Goal: Transaction & Acquisition: Book appointment/travel/reservation

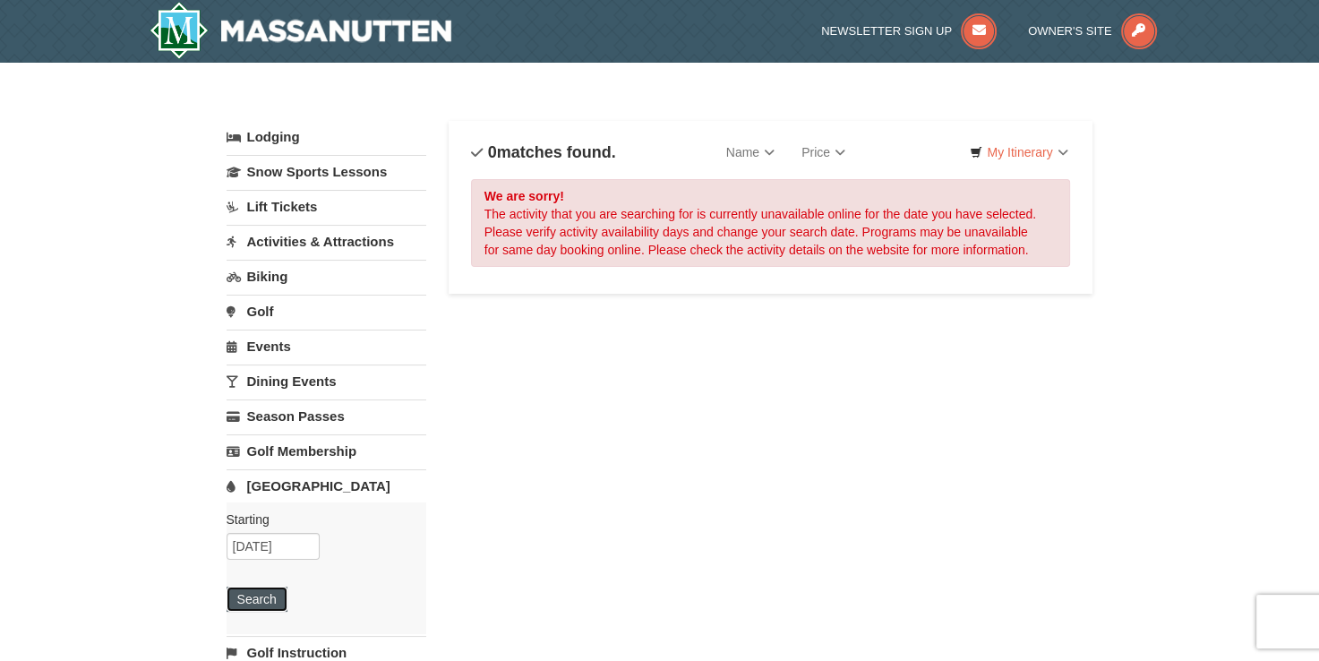
click at [253, 600] on button "Search" at bounding box center [257, 599] width 61 height 25
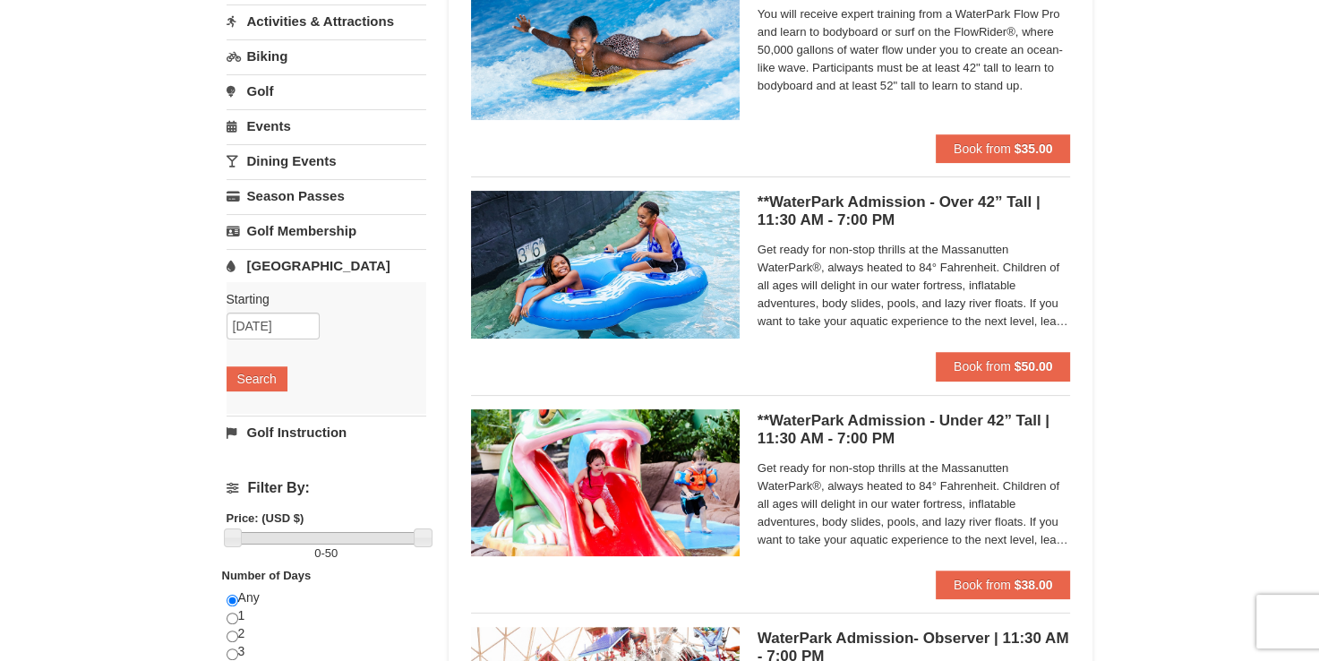
scroll to position [269, 0]
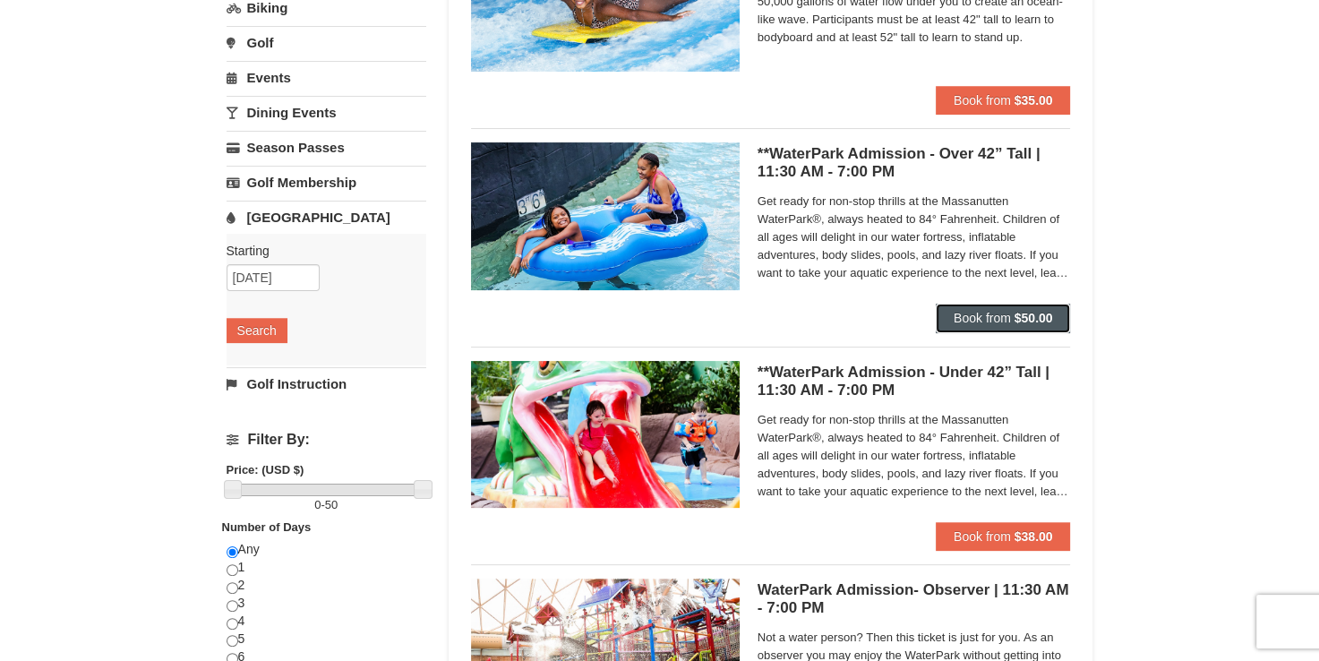
click at [1028, 311] on strong "$50.00" at bounding box center [1034, 318] width 39 height 14
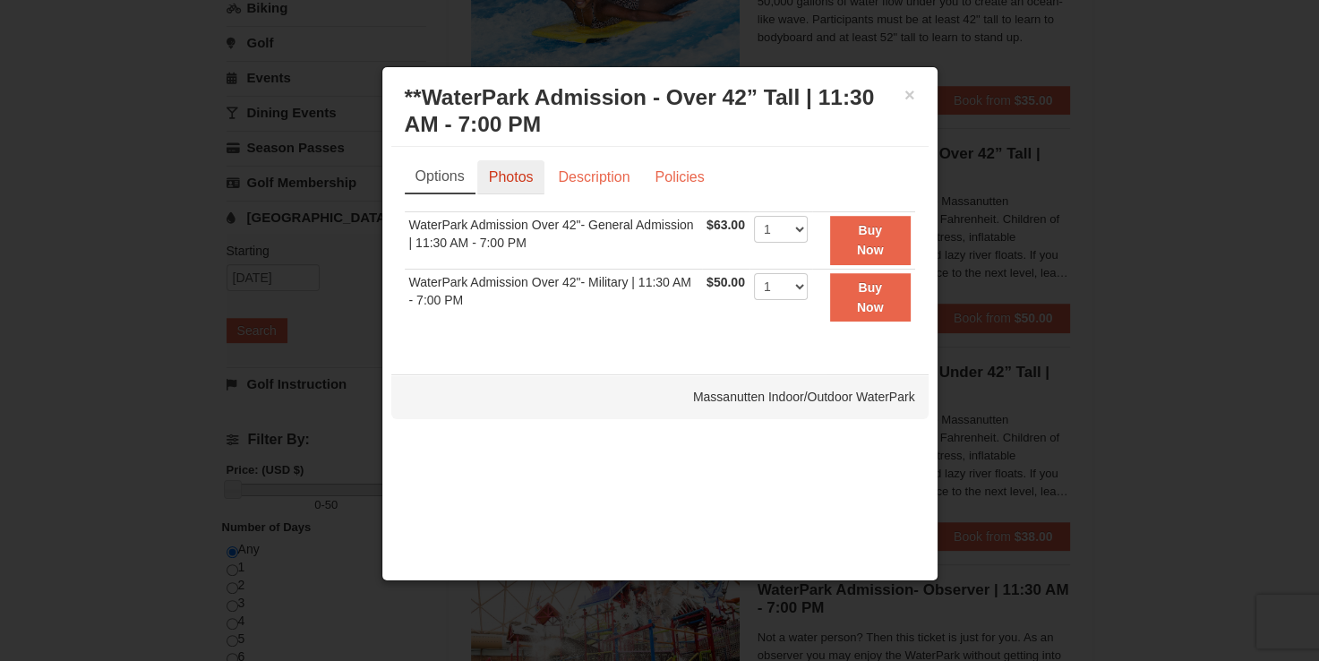
drag, startPoint x: 505, startPoint y: 178, endPoint x: 525, endPoint y: 180, distance: 19.8
click at [505, 179] on link "Photos" at bounding box center [511, 177] width 68 height 34
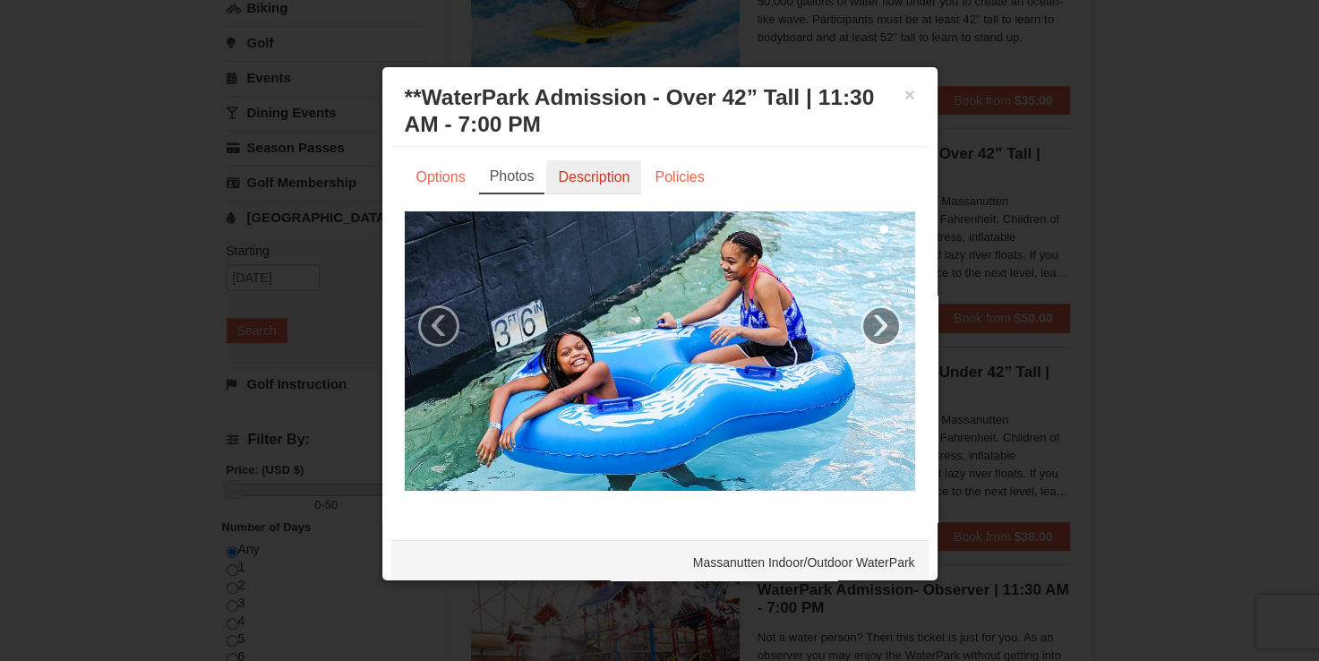
click at [594, 184] on link "Description" at bounding box center [593, 177] width 95 height 34
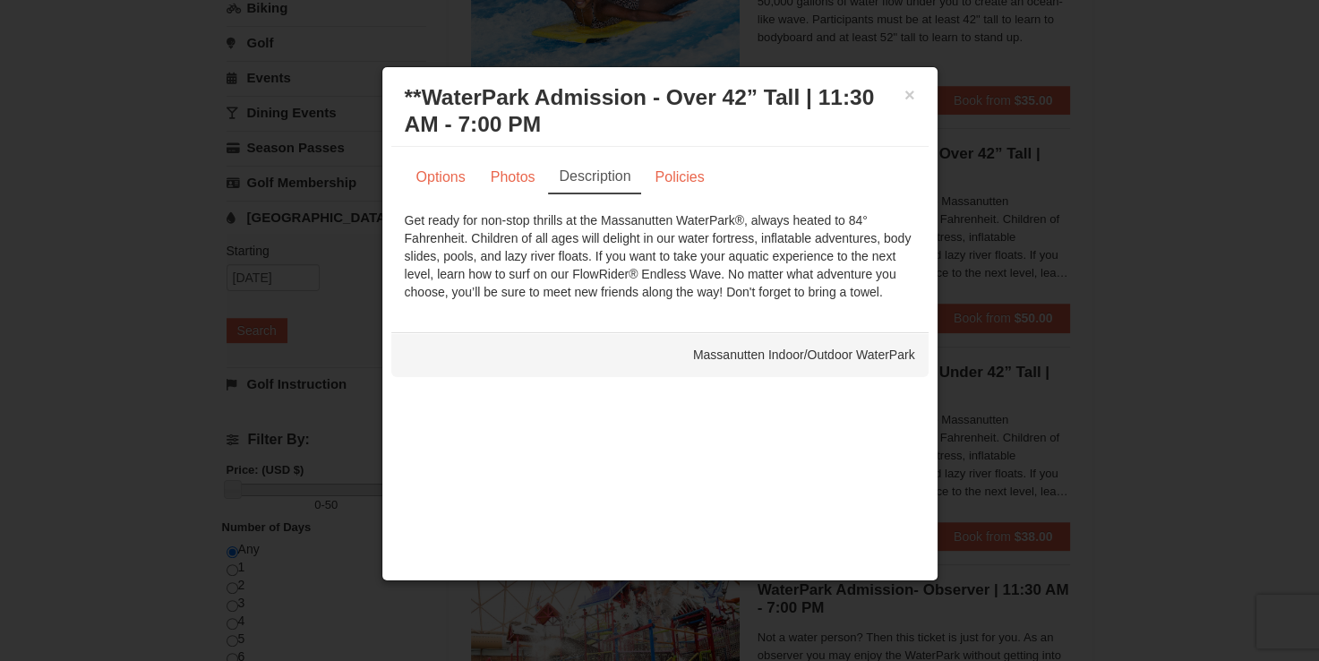
click at [551, 179] on link "Description" at bounding box center [594, 177] width 93 height 34
click at [509, 166] on link "Photos" at bounding box center [513, 177] width 68 height 34
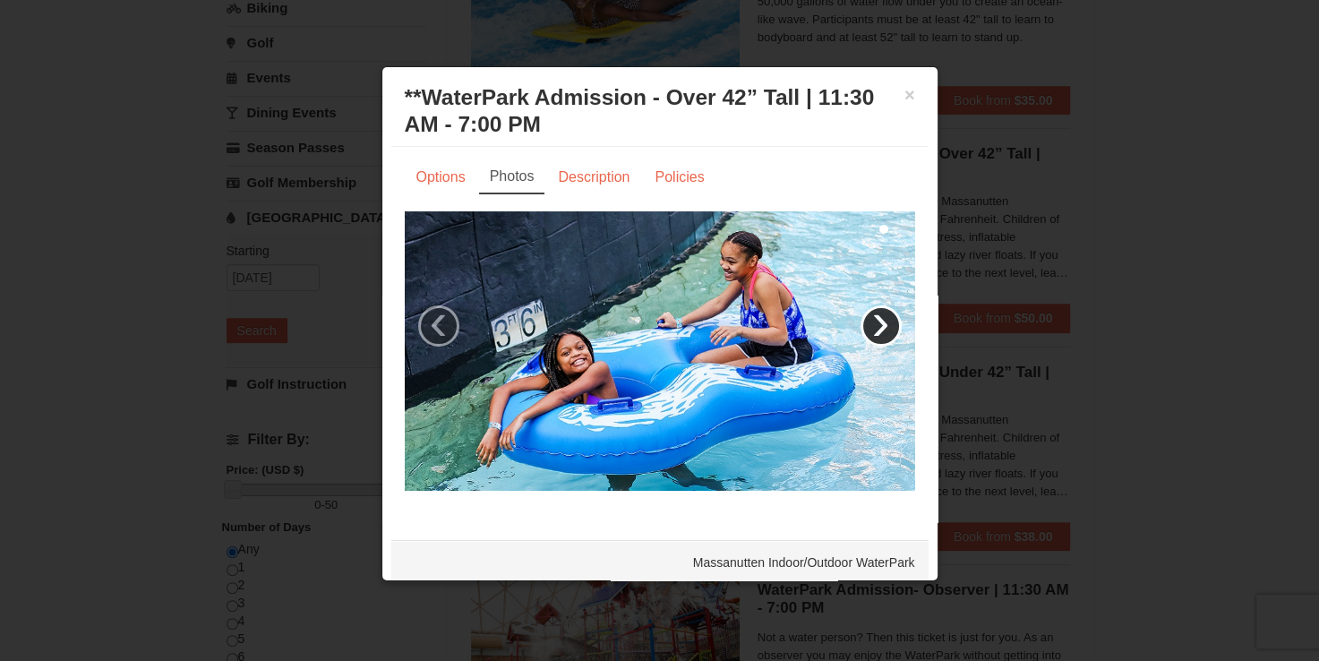
click at [865, 315] on link "›" at bounding box center [881, 325] width 41 height 41
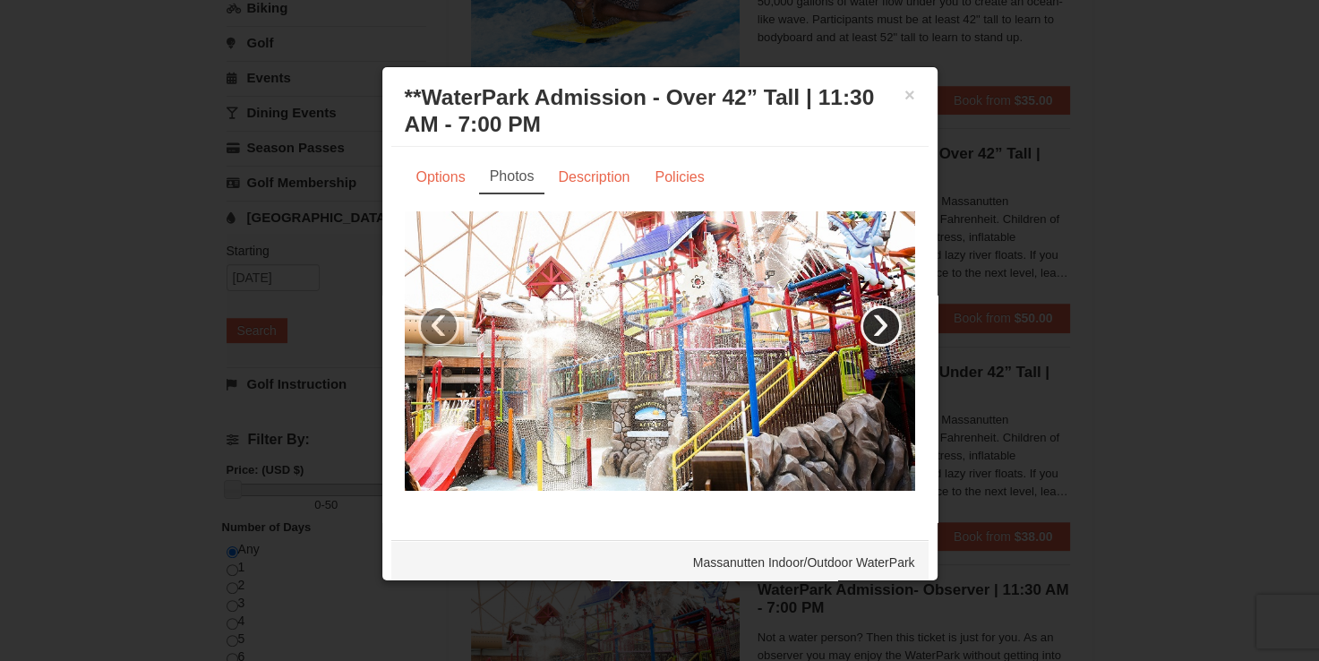
click at [866, 313] on link "›" at bounding box center [881, 325] width 41 height 41
click at [570, 168] on link "Description" at bounding box center [593, 177] width 95 height 34
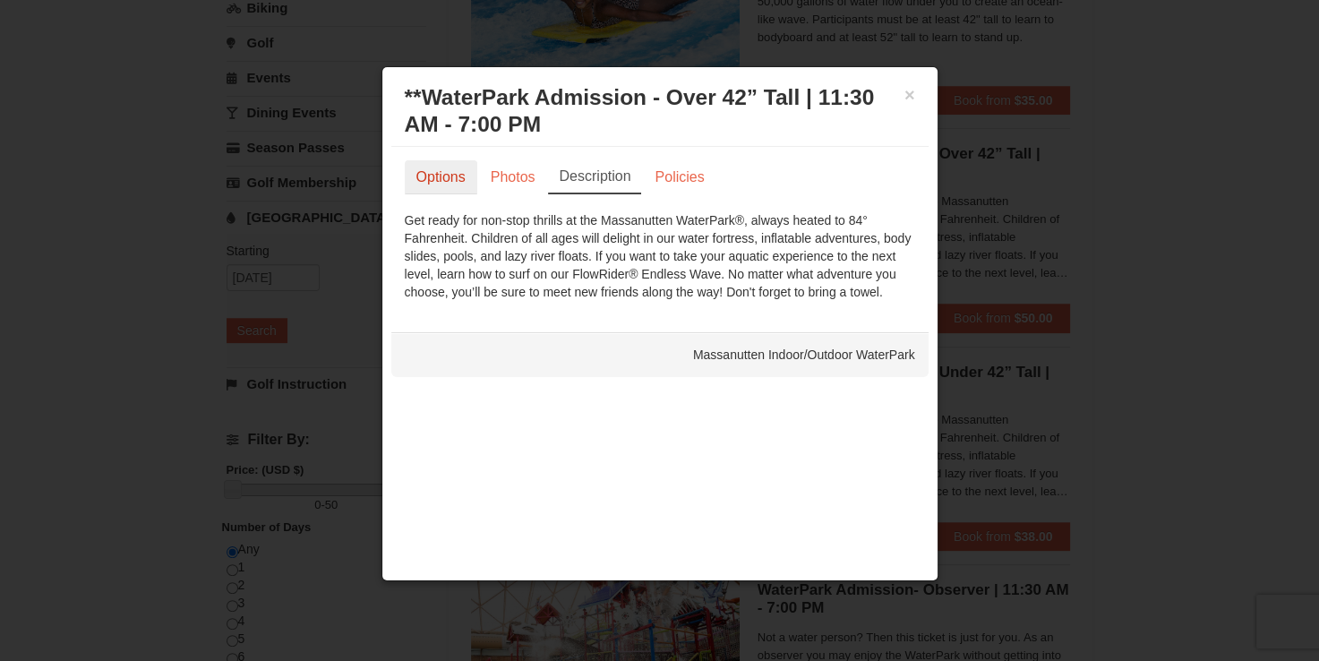
click at [428, 183] on link "Options" at bounding box center [441, 177] width 73 height 34
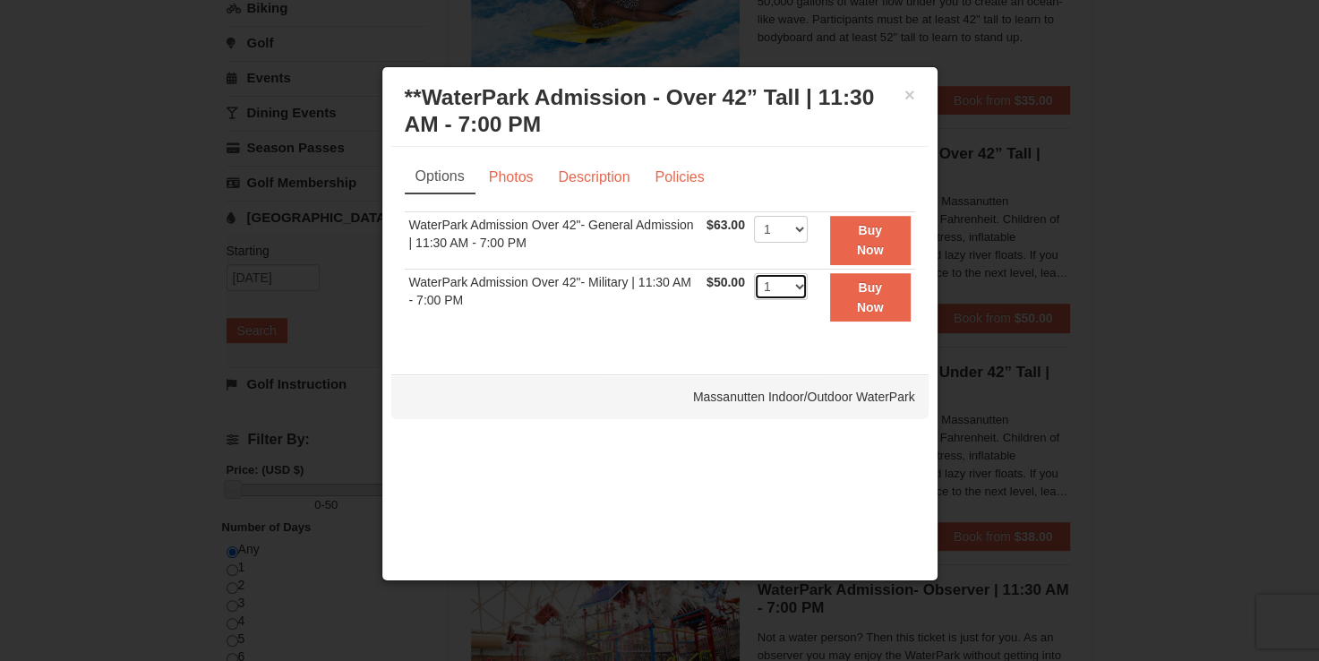
click at [789, 284] on select "1 2 3 4 5 6 7 8 9 10 11 12 13 14 15 16 17 18 19 20 21 22" at bounding box center [781, 286] width 54 height 27
click at [754, 273] on select "1 2 3 4 5 6 7 8 9 10 11 12 13 14 15 16 17 18 19 20 21 22" at bounding box center [781, 286] width 54 height 27
click at [785, 287] on select "1 2 3 4 5 6 7 8 9 10 11 12 13 14 15 16 17 18 19 20 21 22" at bounding box center [781, 286] width 54 height 27
select select "3"
click at [754, 273] on select "1 2 3 4 5 6 7 8 9 10 11 12 13 14 15 16 17 18 19 20 21 22" at bounding box center [781, 286] width 54 height 27
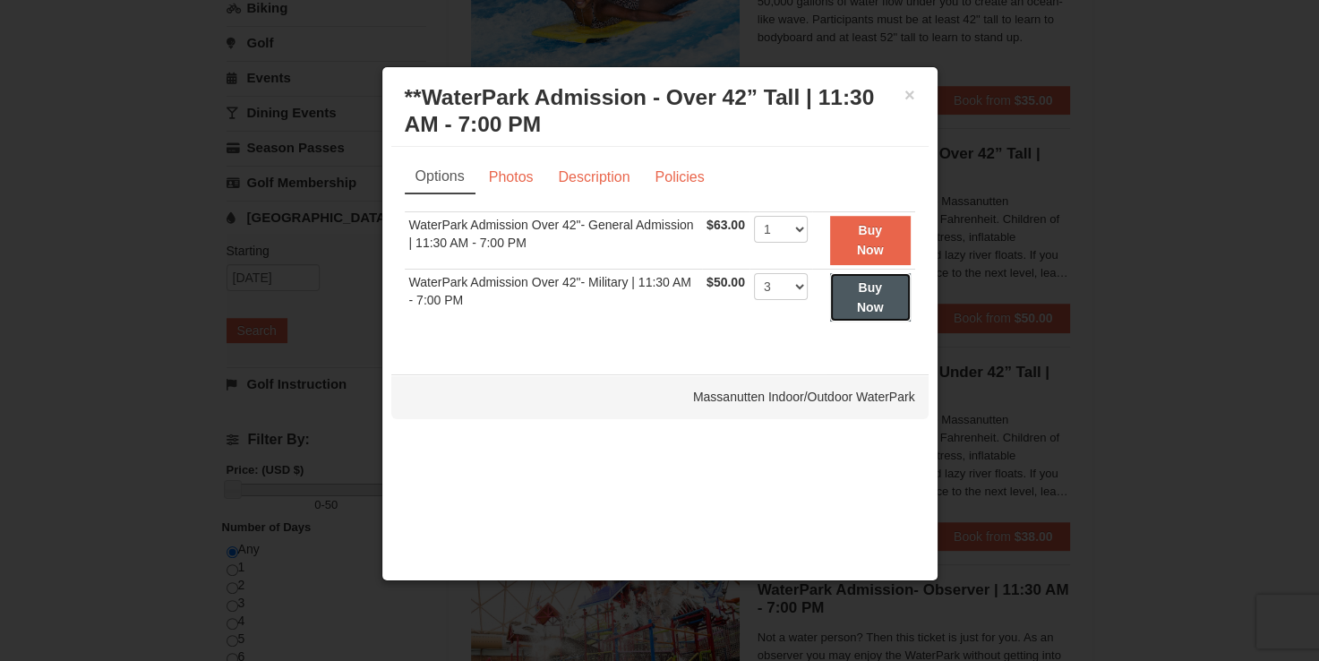
click at [848, 291] on button "Buy Now" at bounding box center [870, 297] width 81 height 49
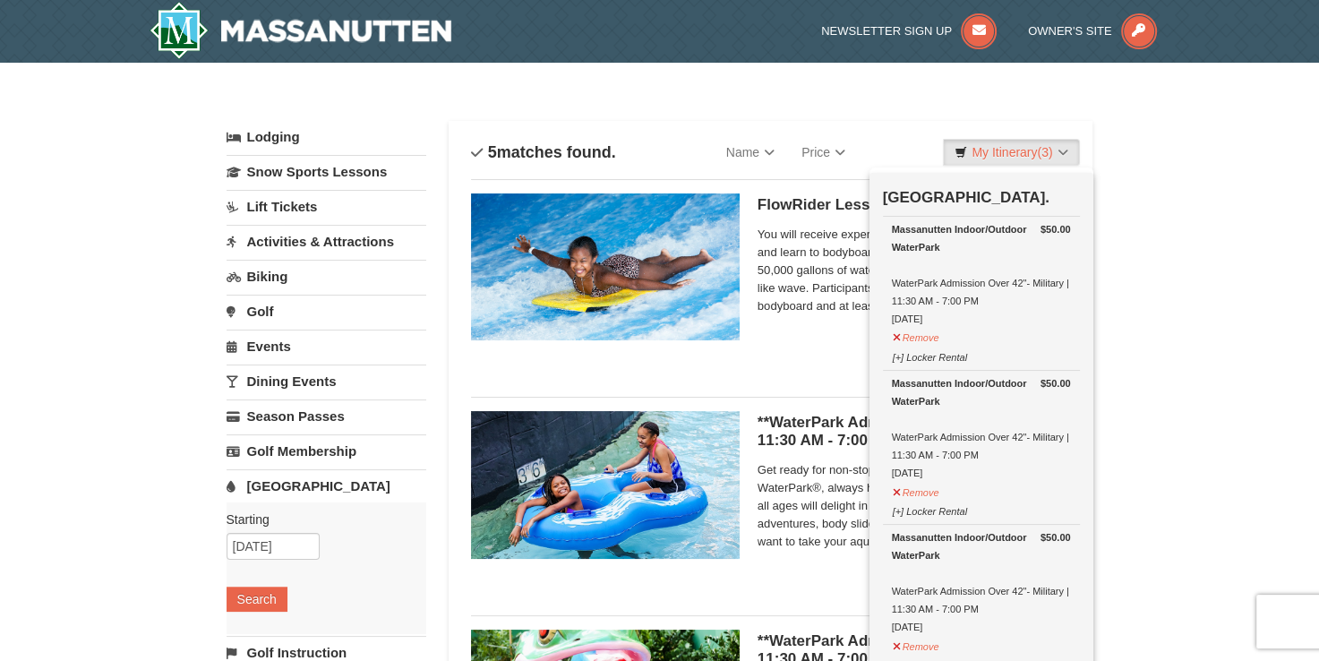
scroll to position [5, 0]
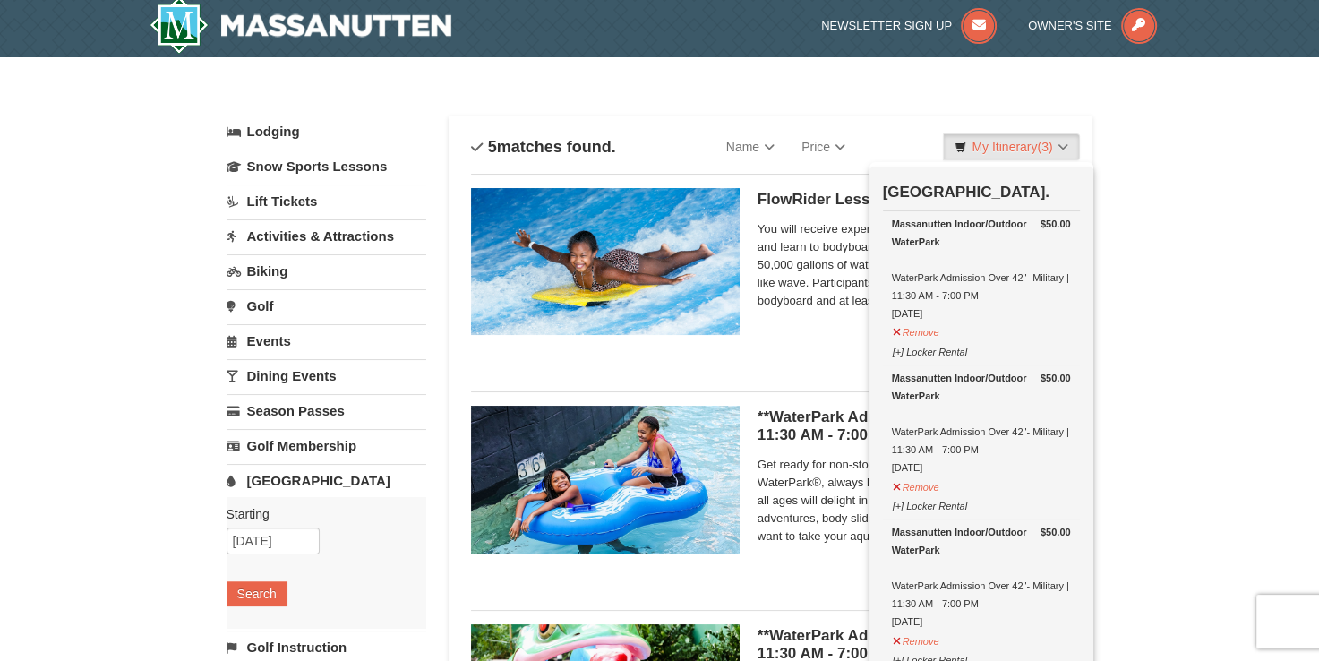
click at [1208, 360] on div at bounding box center [659, 330] width 1319 height 661
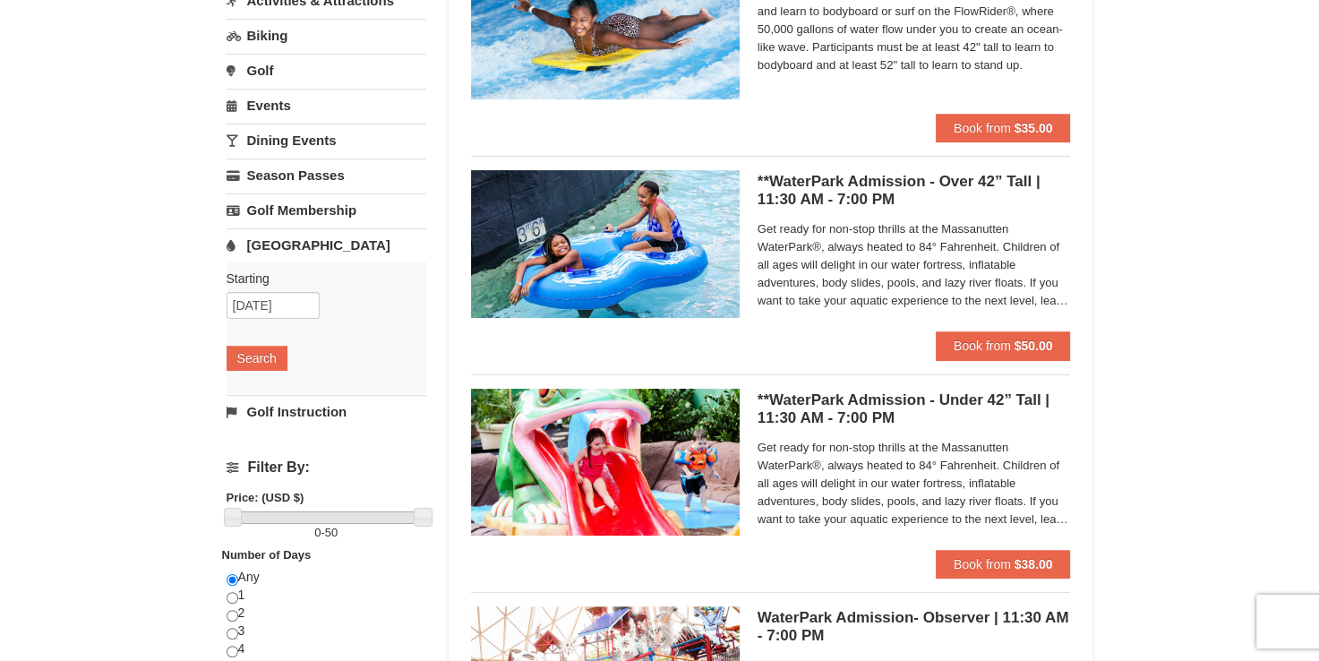
scroll to position [274, 0]
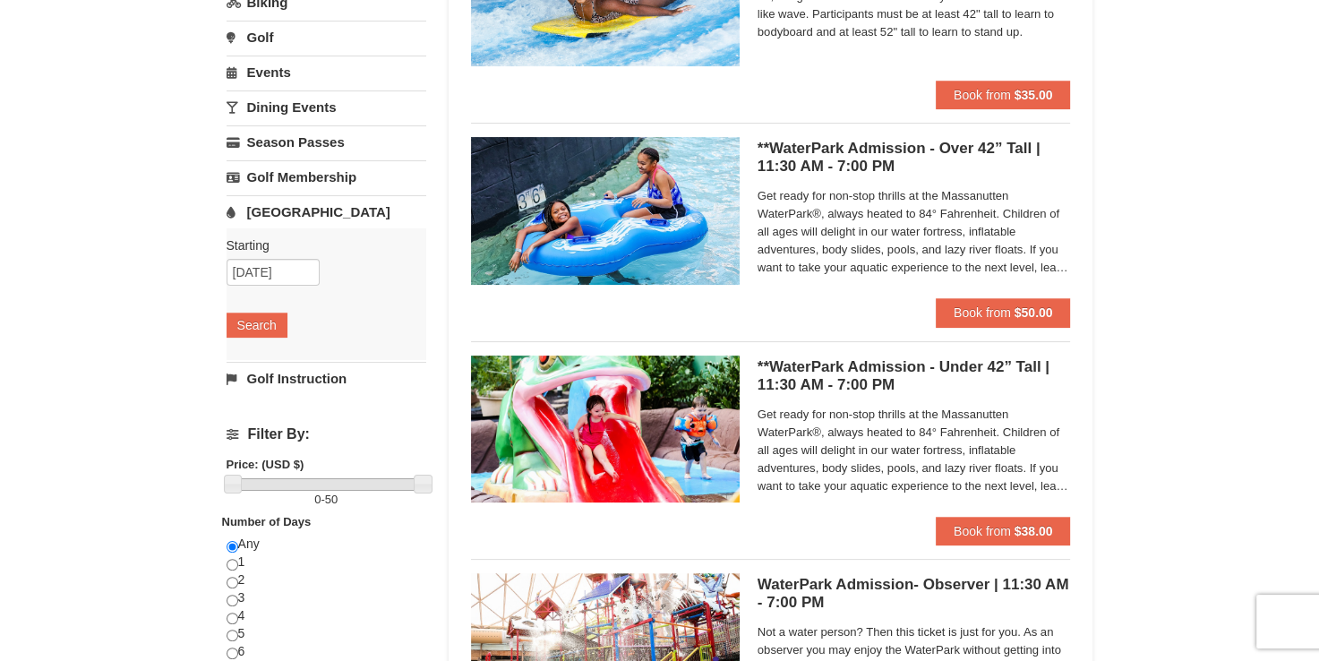
click at [1031, 527] on div at bounding box center [659, 330] width 1319 height 661
click at [966, 533] on div at bounding box center [659, 330] width 1319 height 661
click at [956, 521] on div at bounding box center [659, 330] width 1319 height 661
click at [806, 381] on div at bounding box center [659, 330] width 1319 height 661
drag, startPoint x: 1009, startPoint y: 546, endPoint x: 1014, endPoint y: 528, distance: 18.5
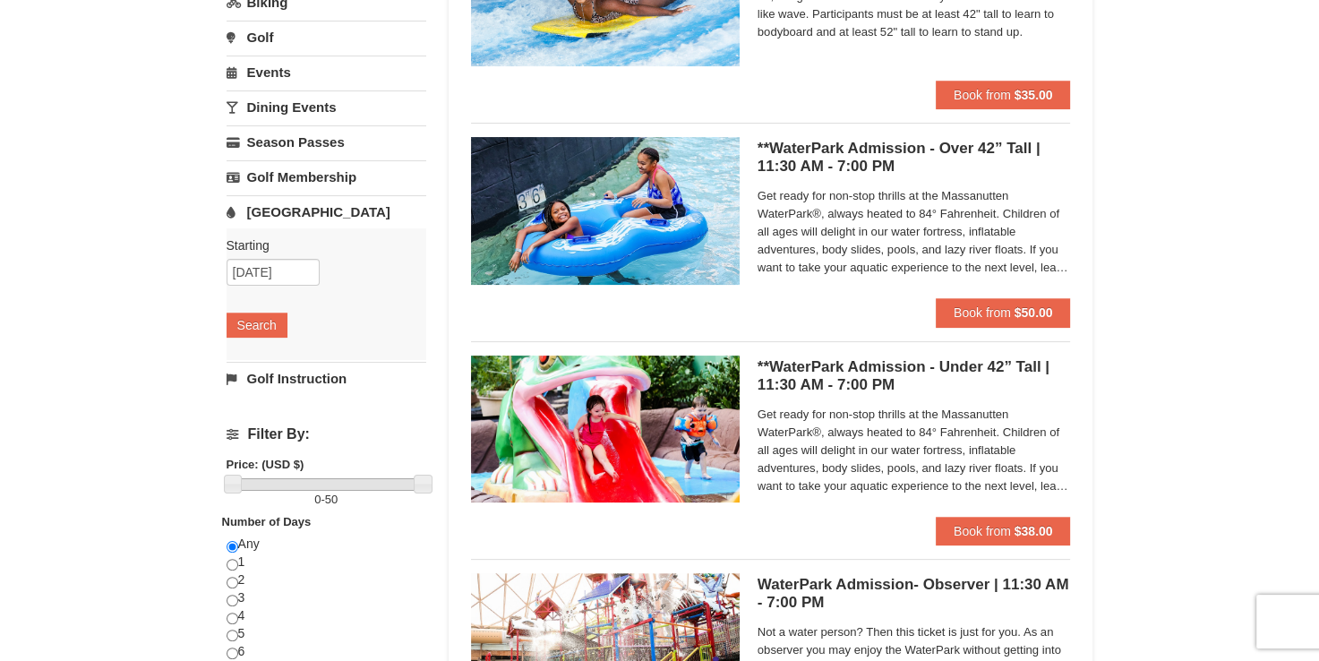
click at [1010, 543] on div at bounding box center [659, 330] width 1319 height 661
click at [1014, 528] on div at bounding box center [659, 330] width 1319 height 661
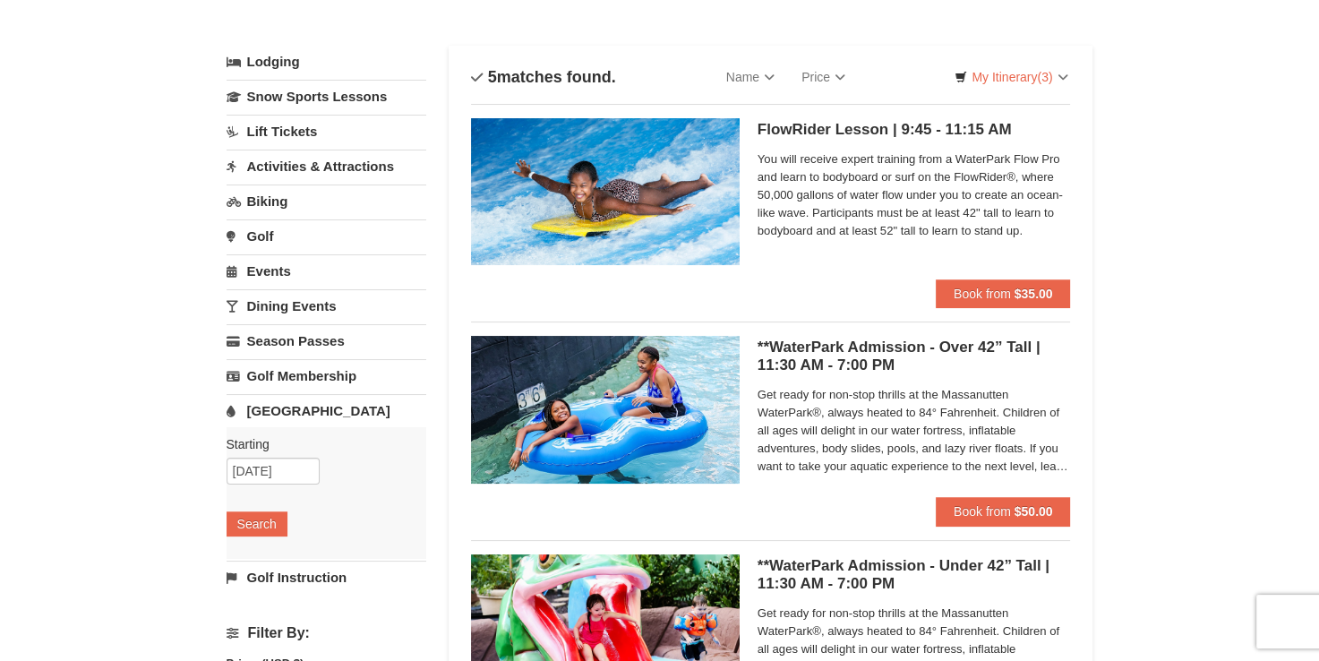
scroll to position [0, 0]
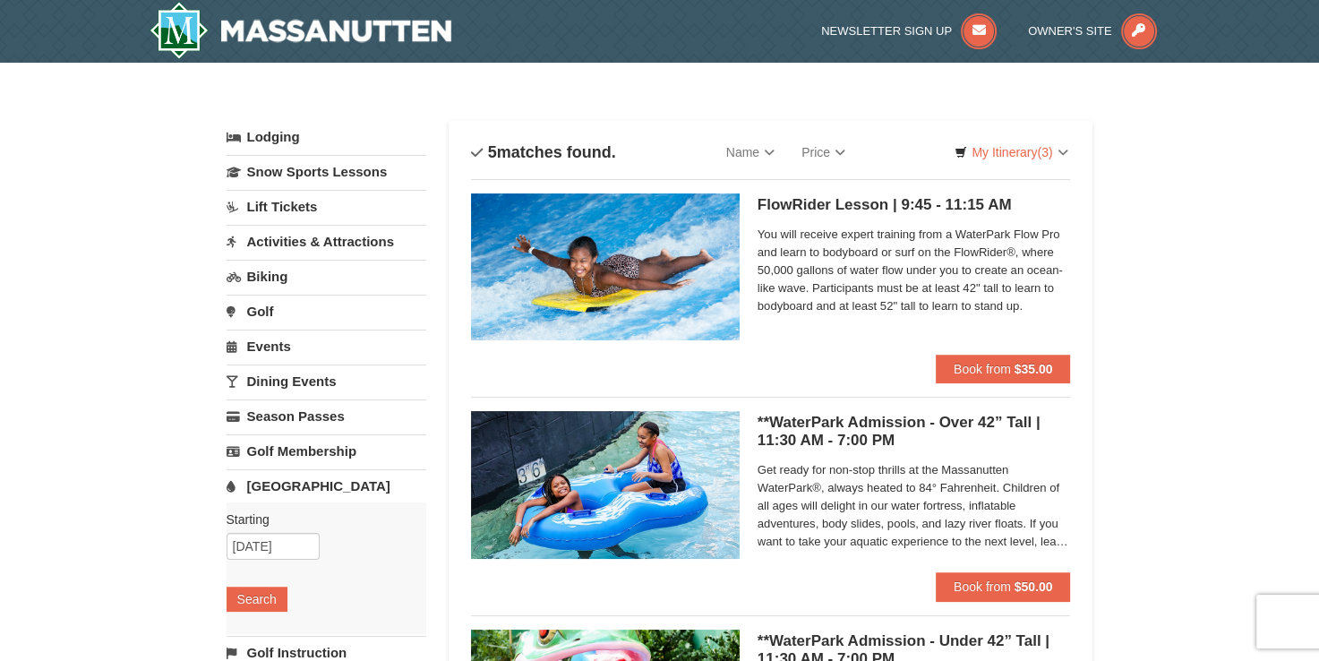
click at [278, 543] on div at bounding box center [659, 330] width 1319 height 661
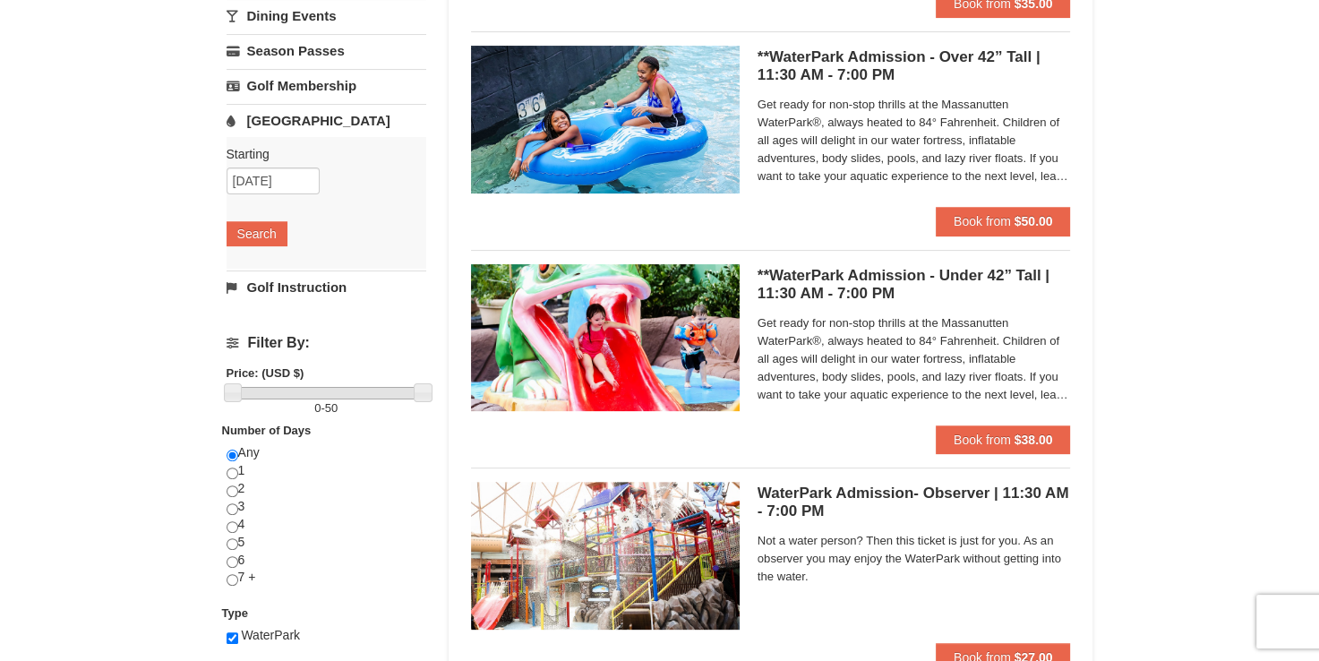
scroll to position [358, 0]
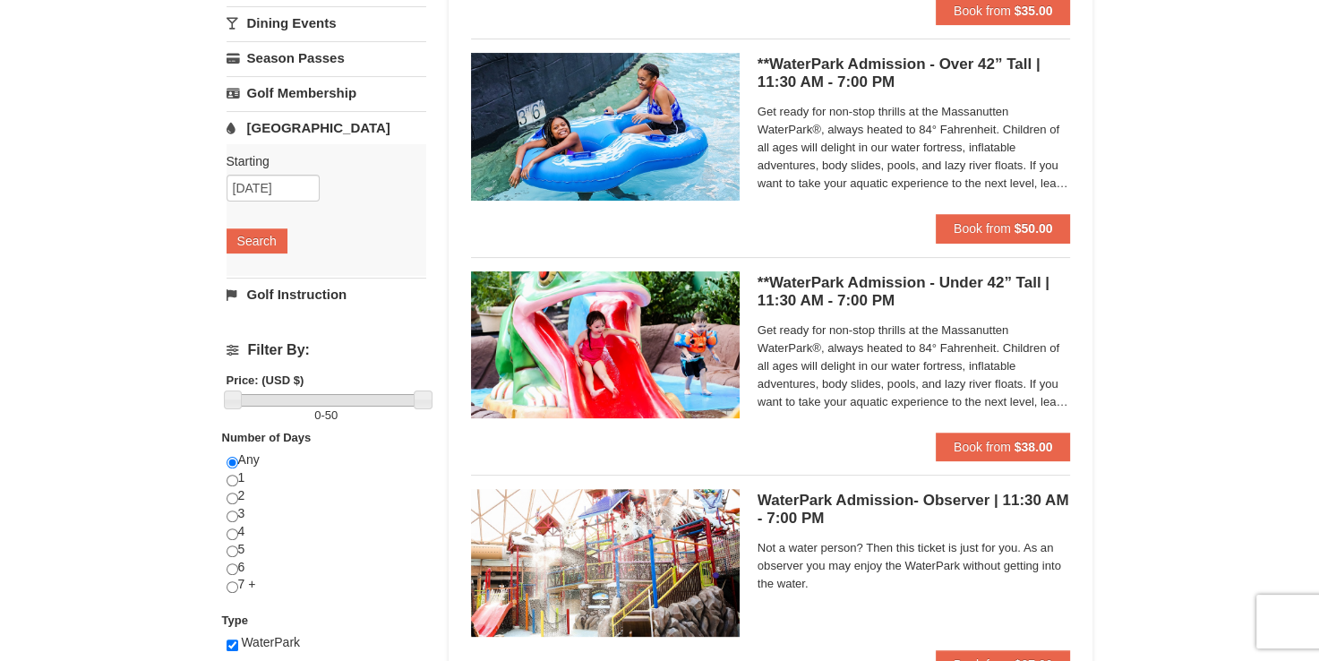
click at [267, 180] on div at bounding box center [659, 330] width 1319 height 661
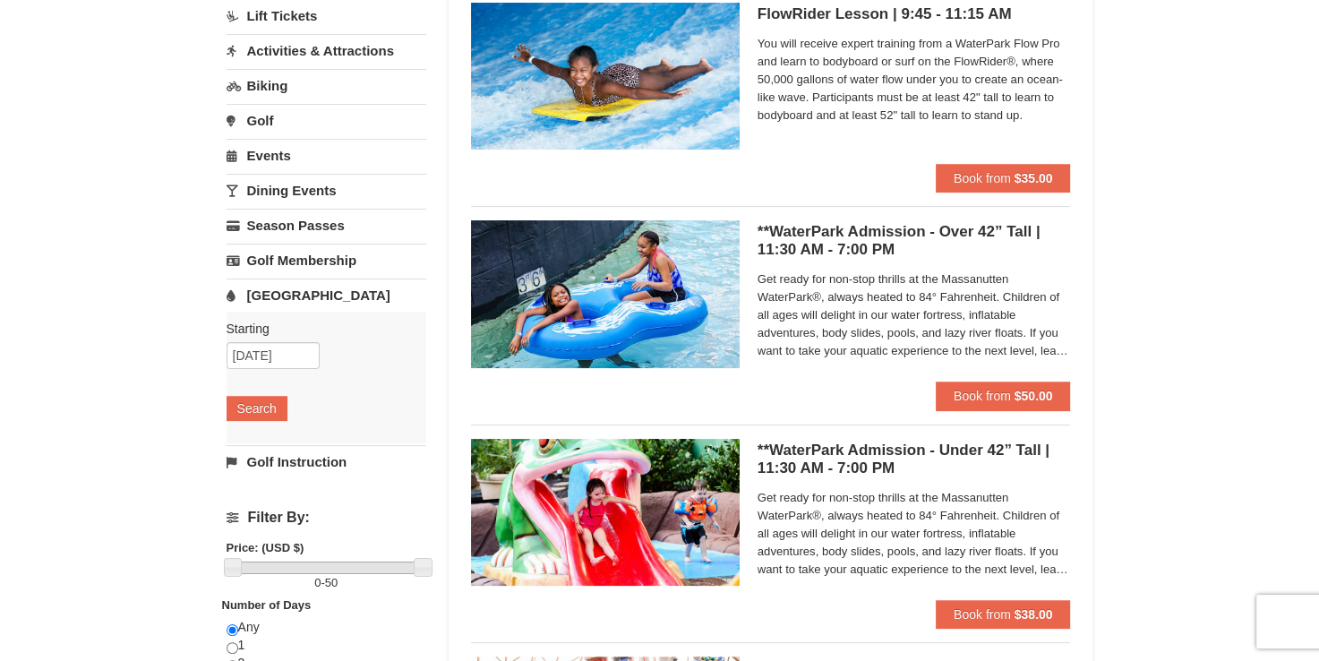
scroll to position [0, 0]
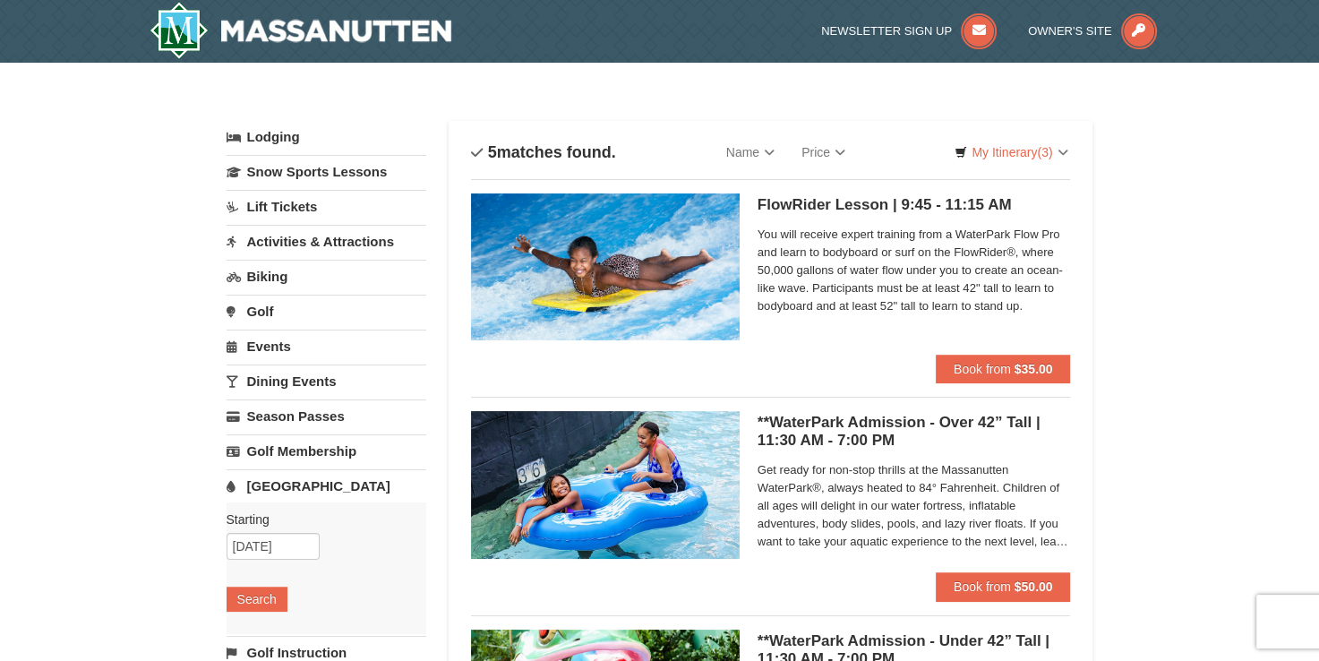
click at [1035, 149] on div at bounding box center [659, 330] width 1319 height 661
drag, startPoint x: 1028, startPoint y: 138, endPoint x: 1109, endPoint y: 4, distance: 156.3
click at [1029, 136] on div at bounding box center [659, 330] width 1319 height 661
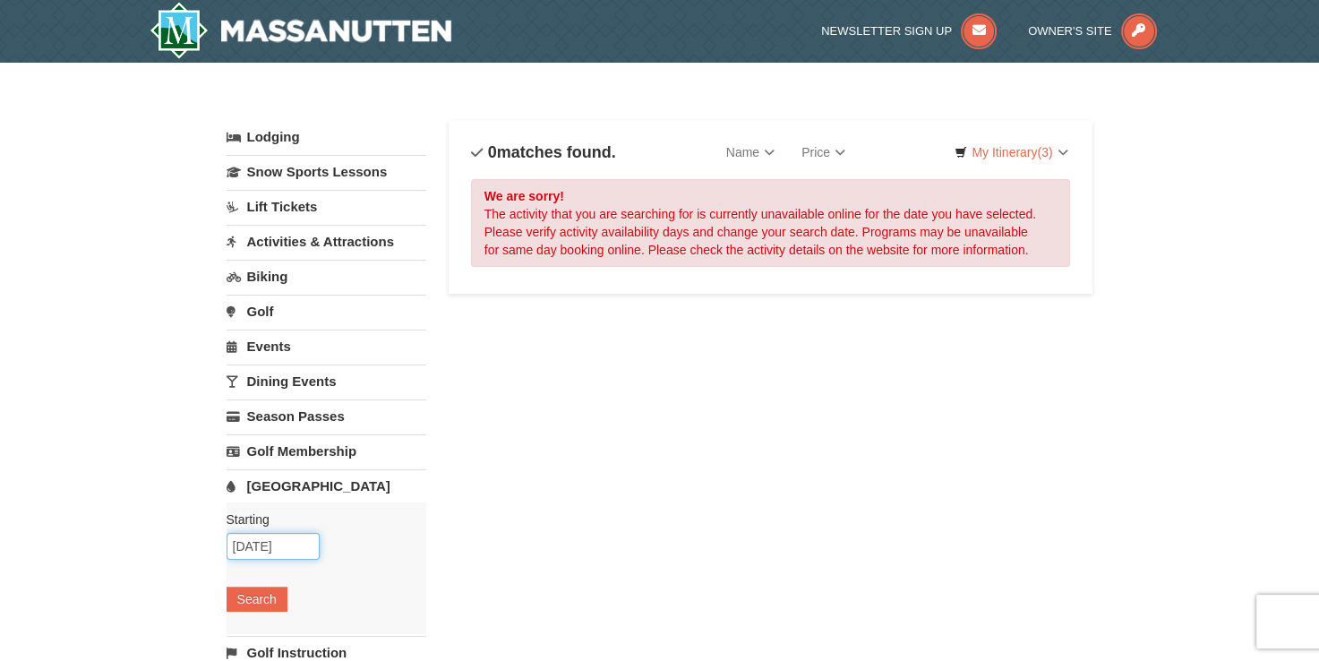
click at [263, 545] on input "[DATE]" at bounding box center [273, 546] width 93 height 27
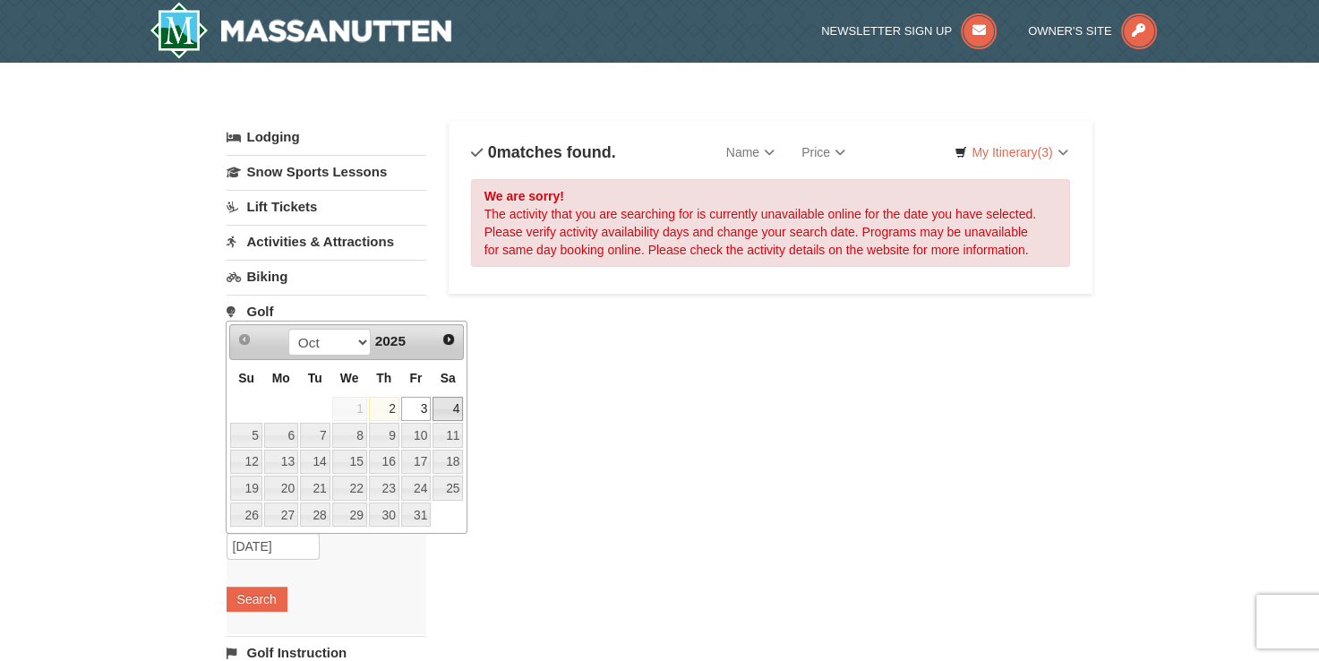
click at [440, 410] on link "4" at bounding box center [448, 409] width 30 height 25
type input "10/04/2025"
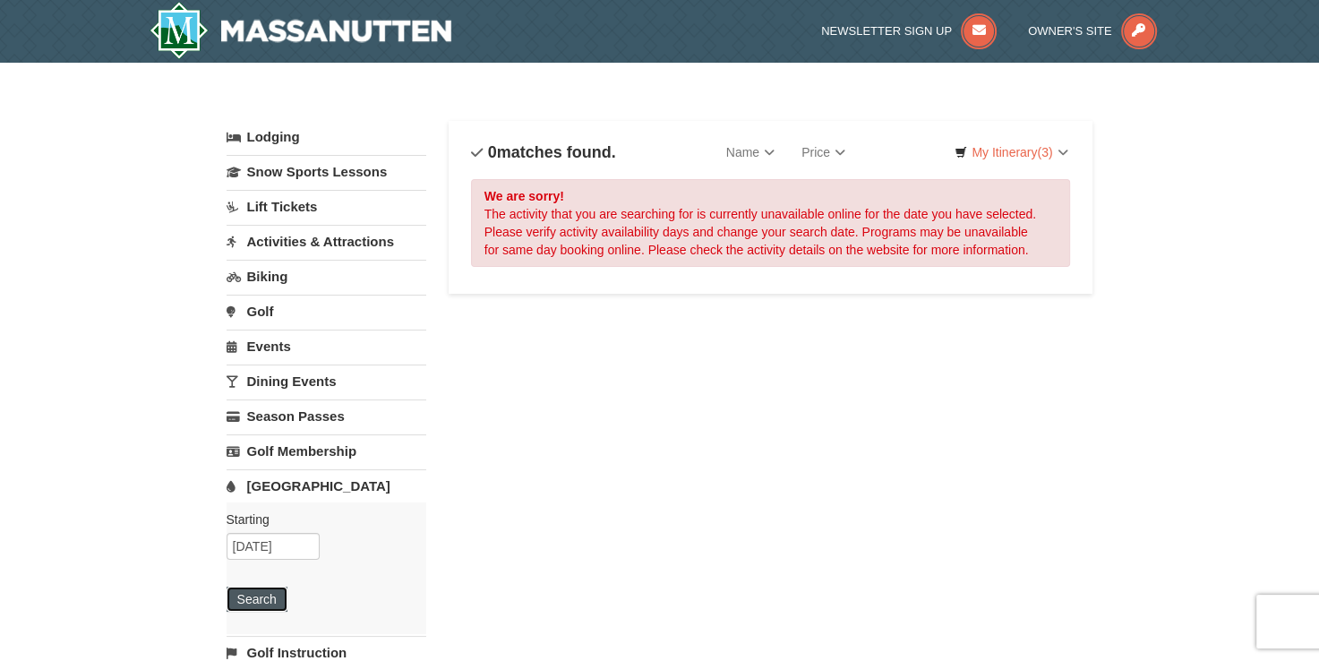
click at [240, 588] on button "Search" at bounding box center [257, 599] width 61 height 25
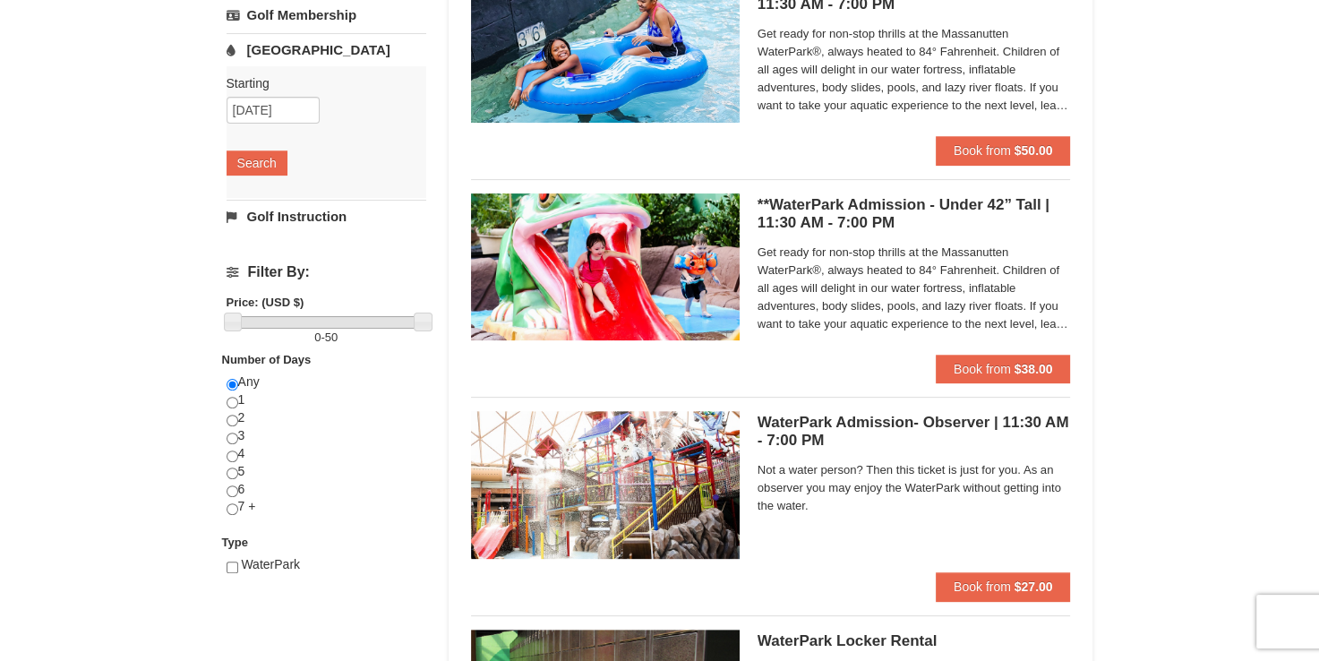
scroll to position [448, 0]
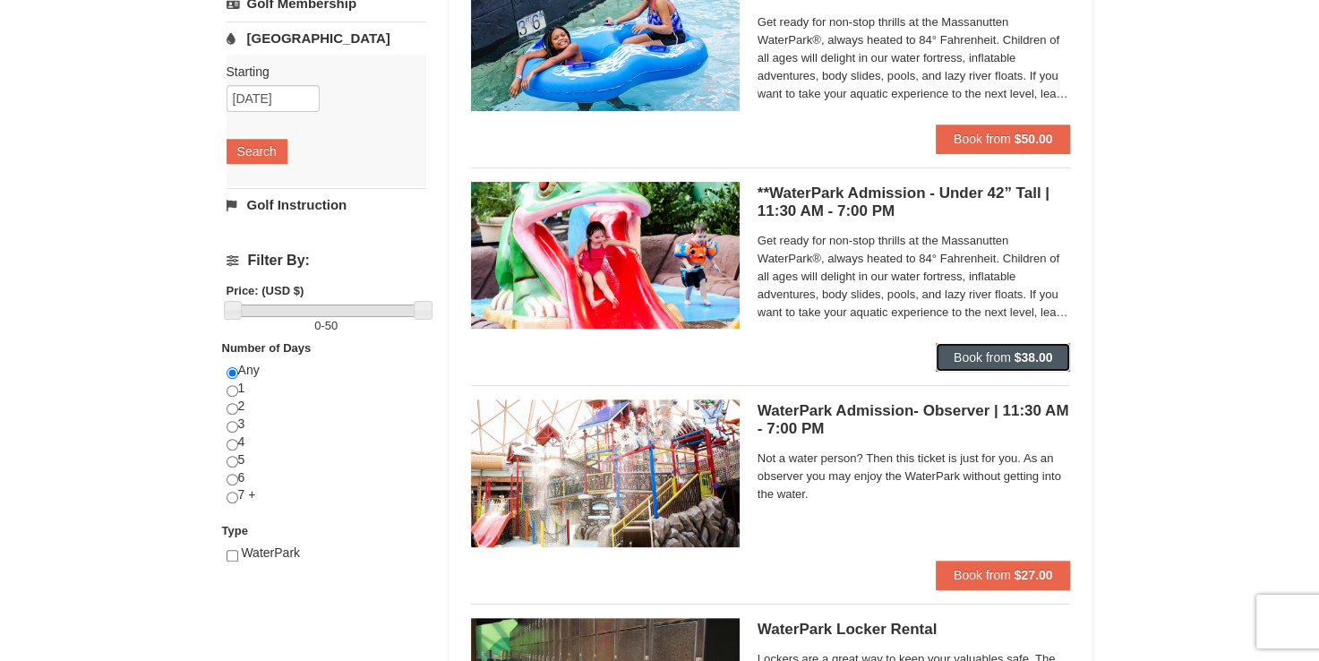
click at [1030, 351] on strong "$38.00" at bounding box center [1034, 357] width 39 height 14
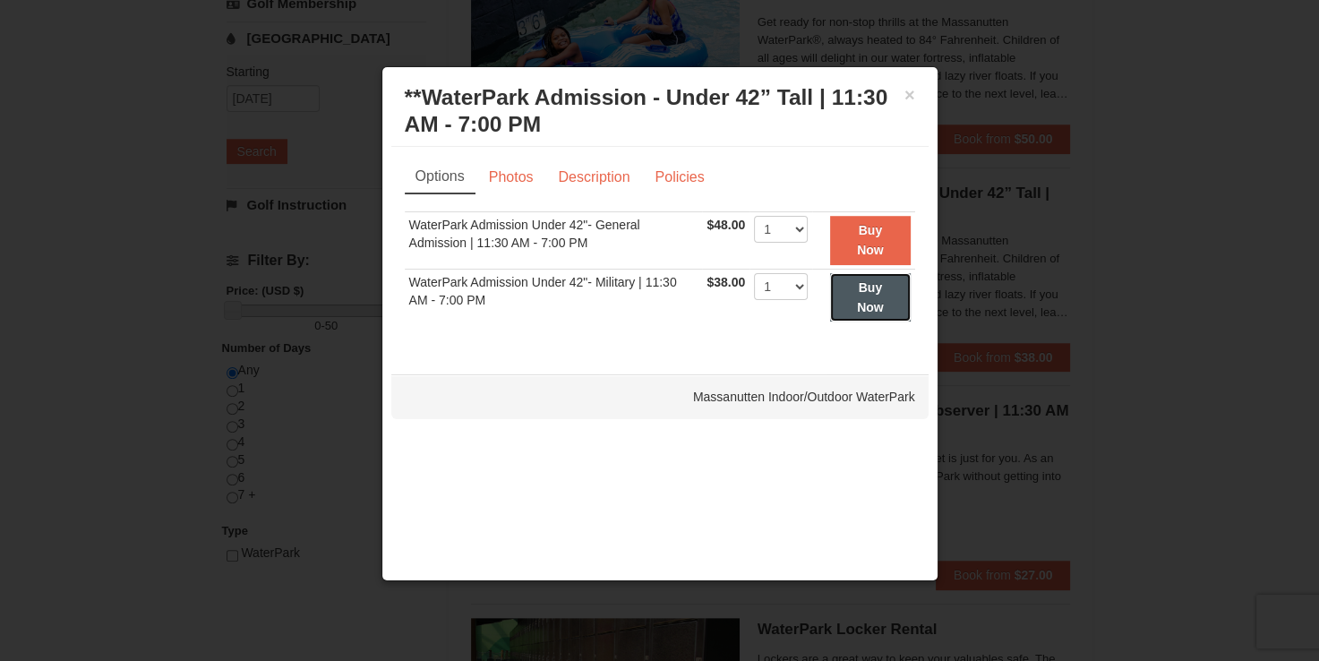
click at [877, 292] on strong "Buy Now" at bounding box center [870, 297] width 27 height 34
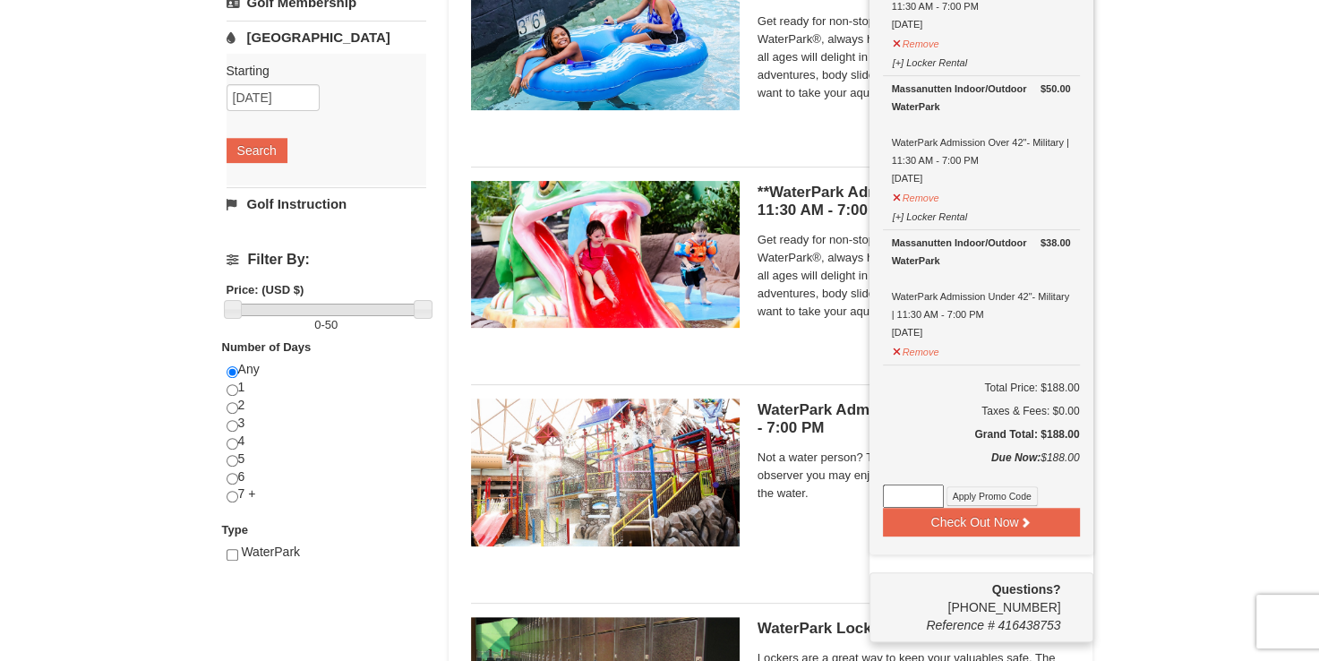
scroll to position [453, 0]
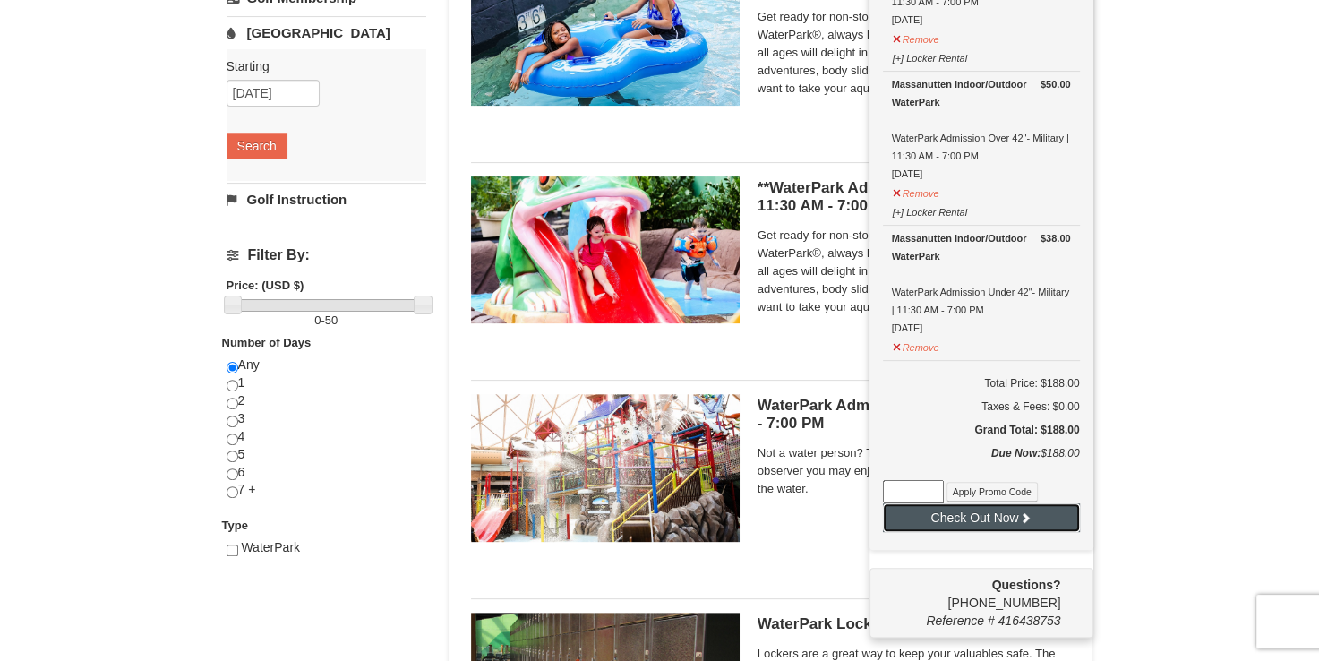
click at [1031, 522] on button "Check Out Now" at bounding box center [981, 517] width 197 height 29
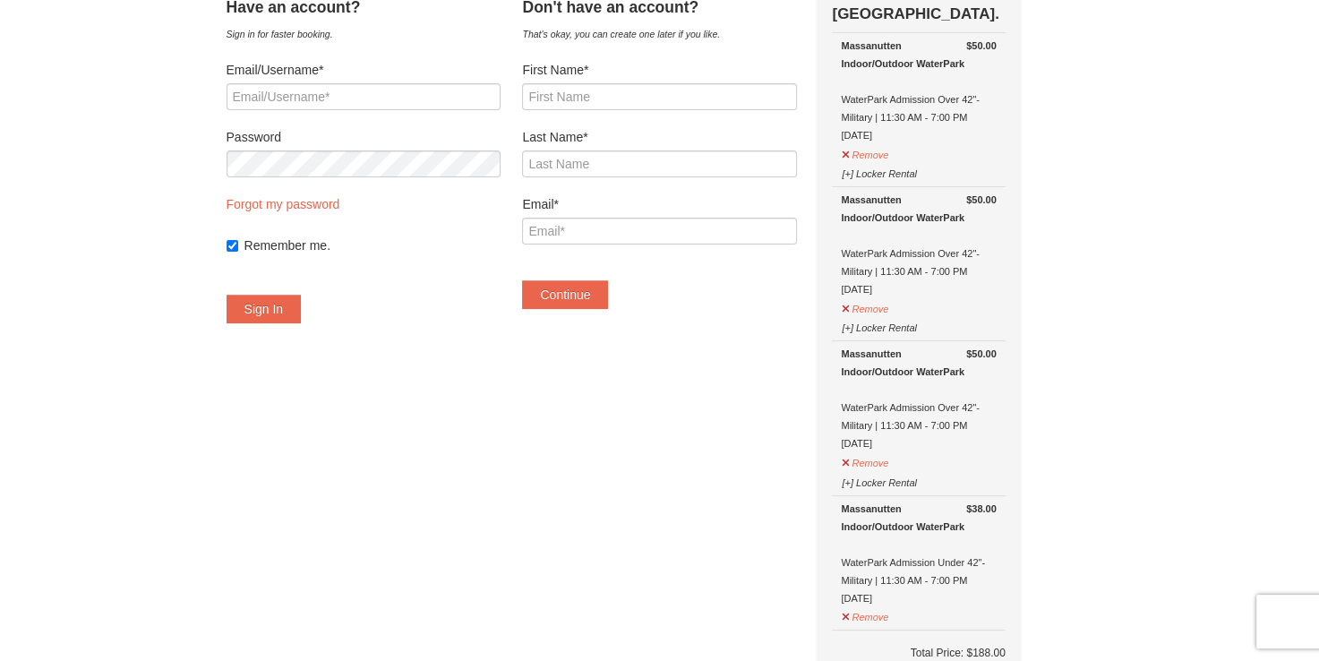
scroll to position [90, 0]
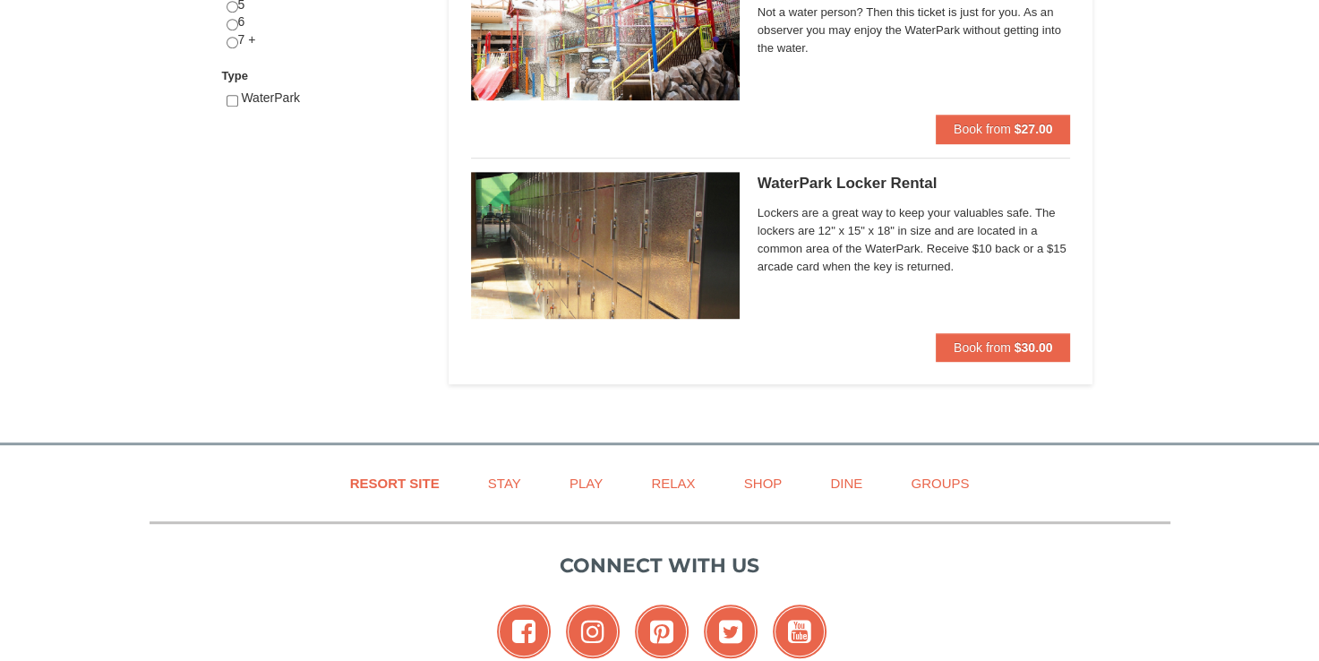
select select "10"
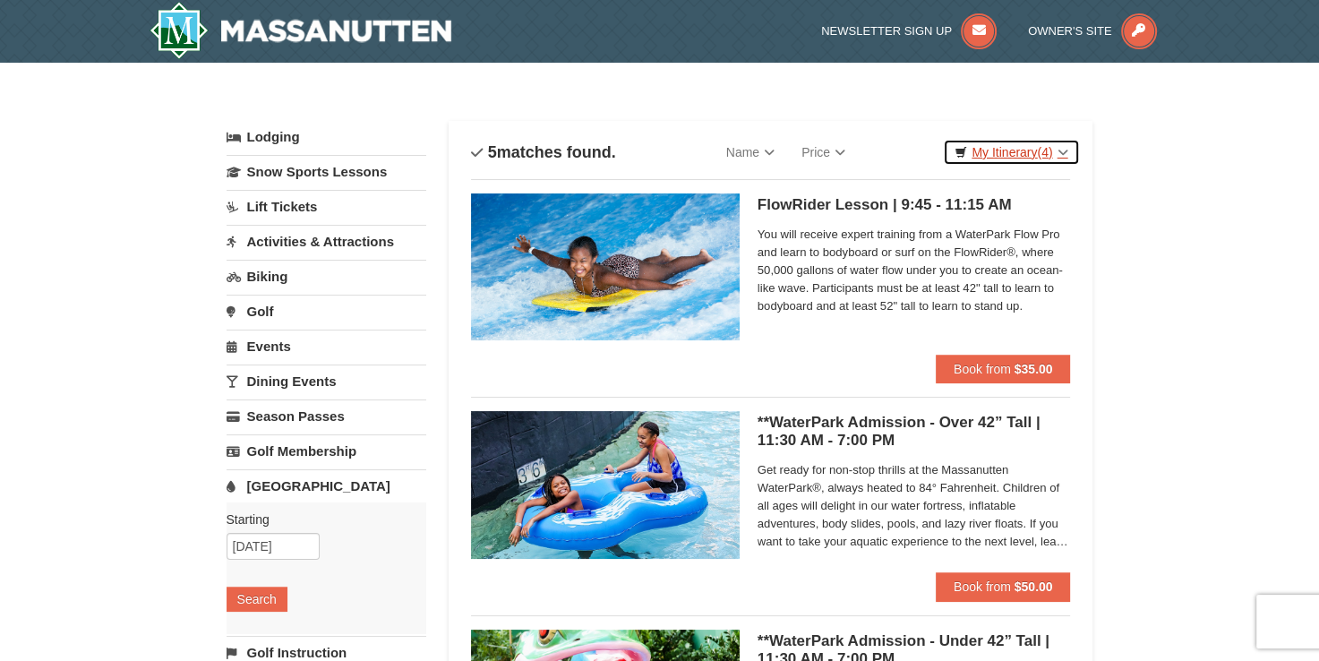
click at [1051, 149] on span "(4)" at bounding box center [1044, 152] width 15 height 14
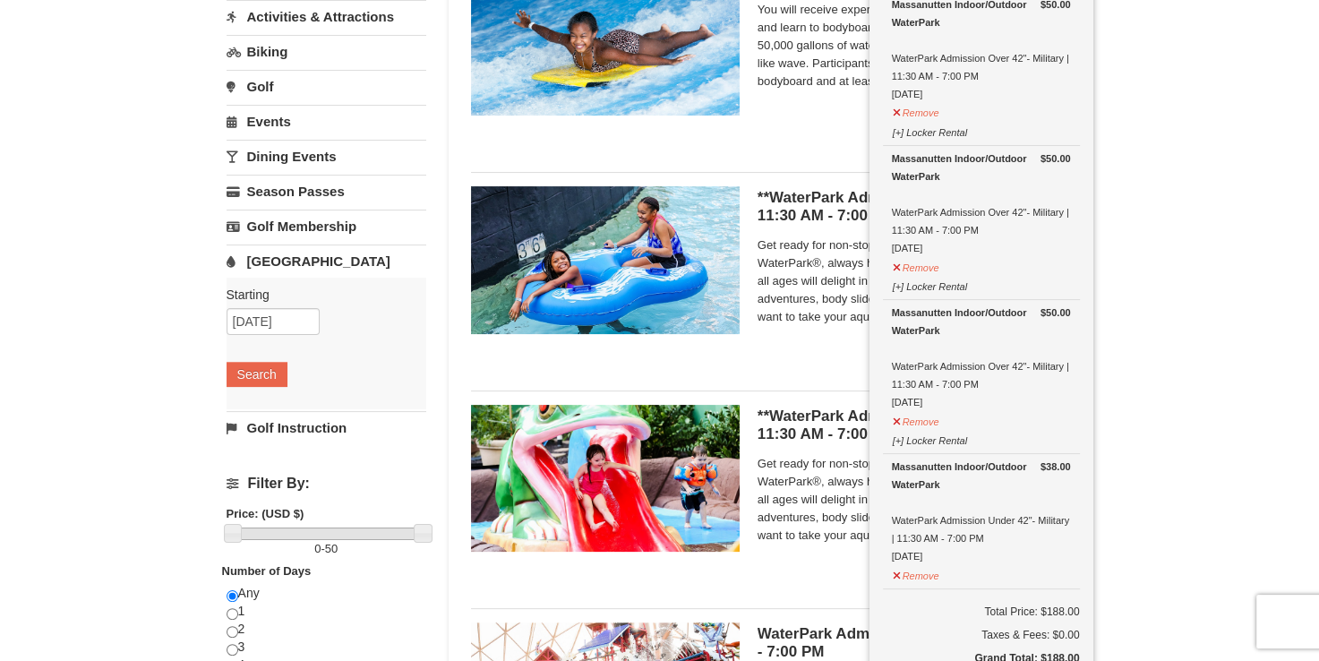
scroll to position [358, 0]
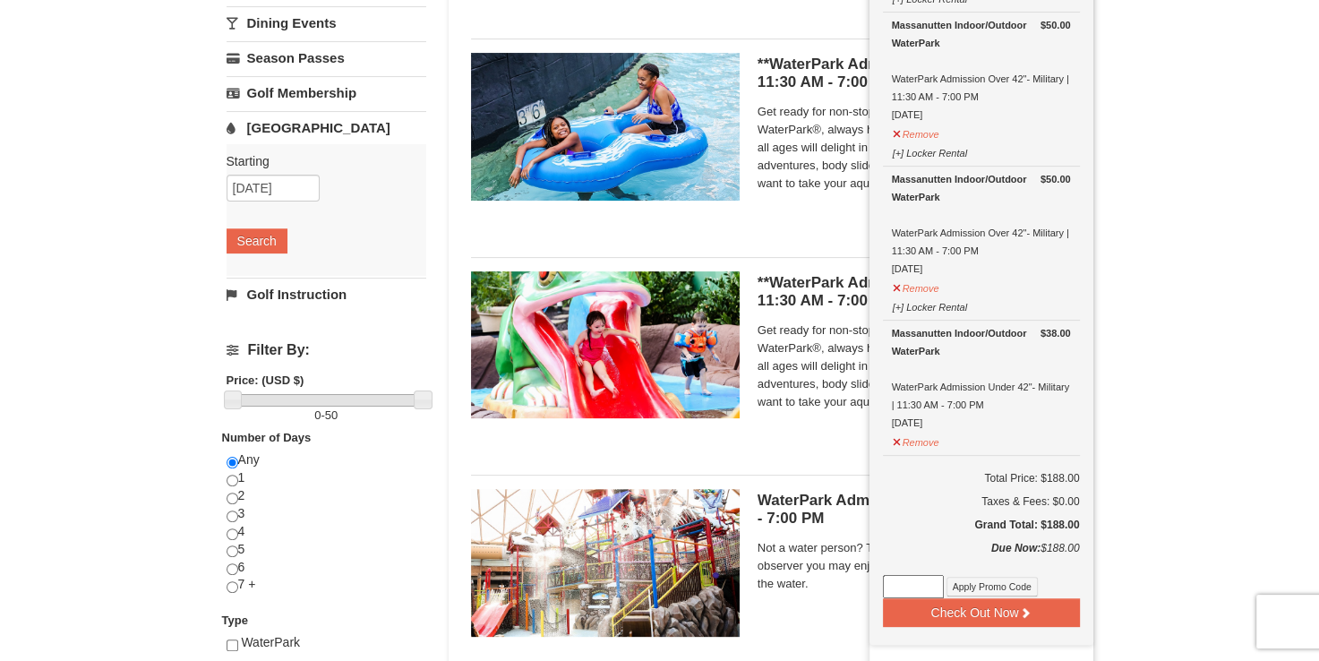
click at [1247, 324] on div "× Categories List Filter My Itinerary (4) Check Out Now [GEOGRAPHIC_DATA]. $50.…" at bounding box center [659, 331] width 1319 height 1255
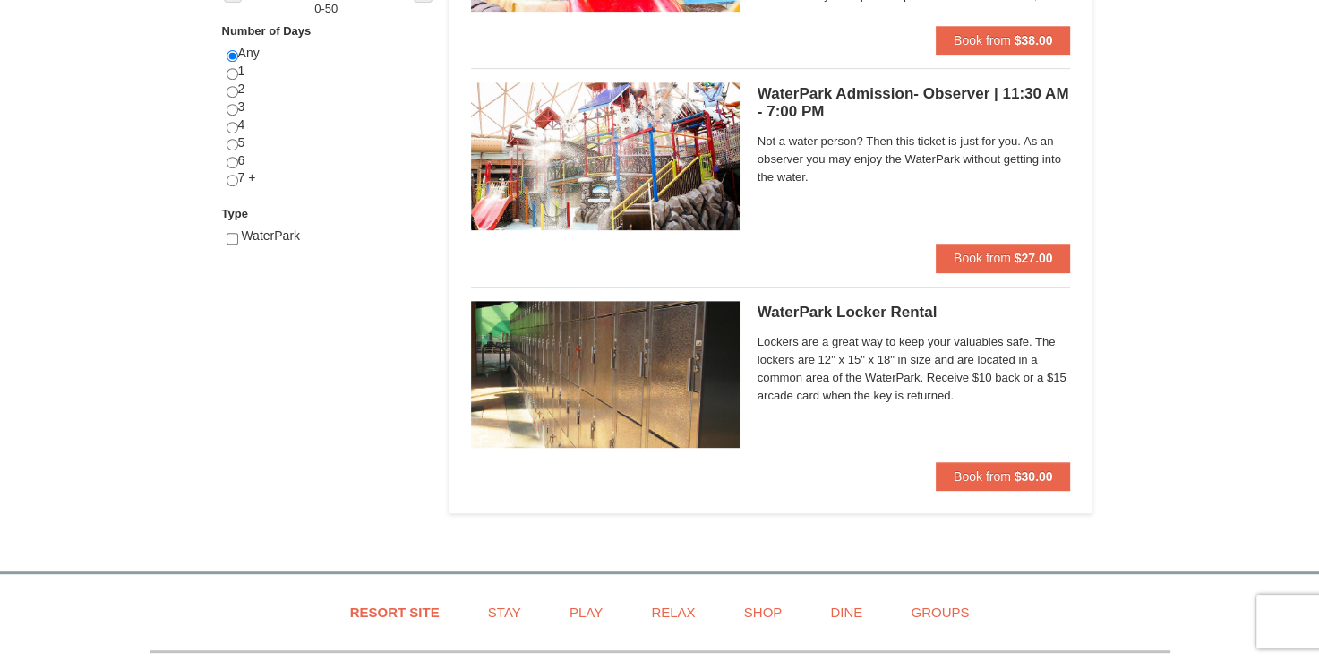
scroll to position [744, 0]
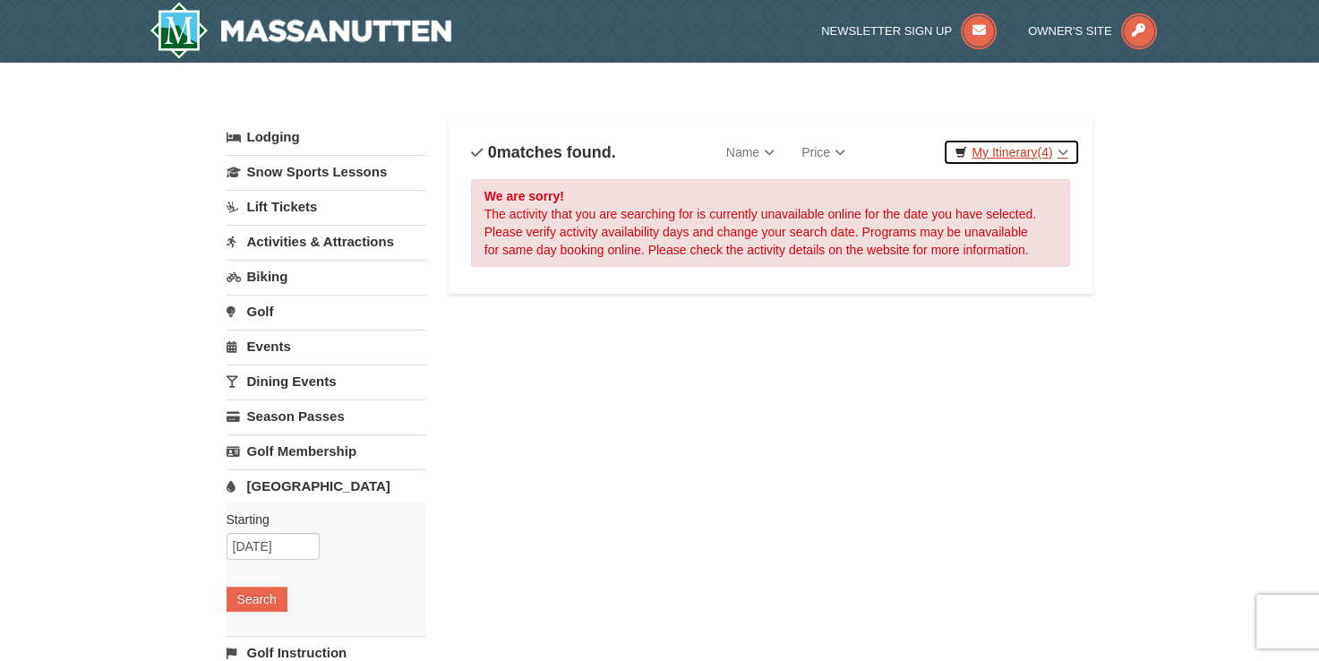
click at [1022, 145] on link "My Itinerary (4)" at bounding box center [1011, 152] width 136 height 27
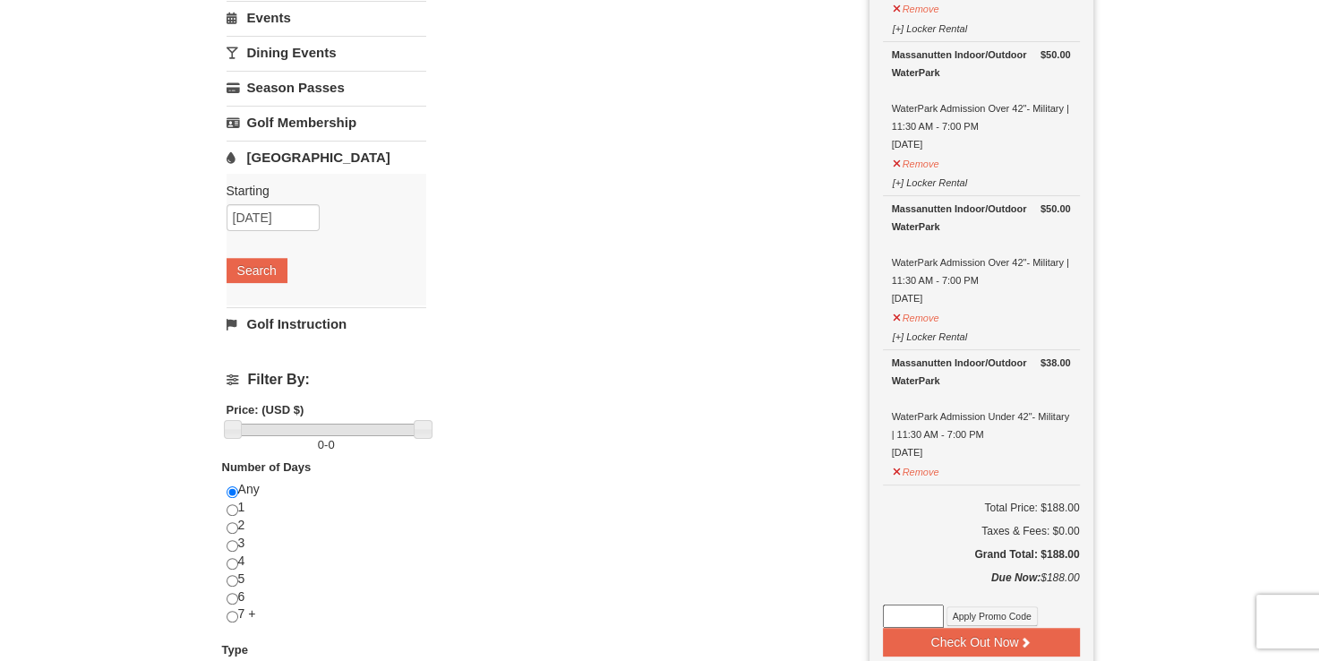
scroll to position [269, 0]
